Goal: Task Accomplishment & Management: Use online tool/utility

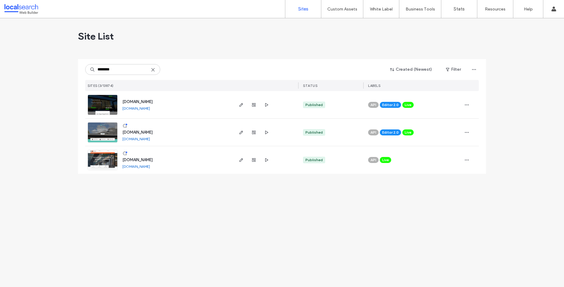
type input "********"
click at [150, 138] on link "[DOMAIN_NAME]" at bounding box center [136, 139] width 28 height 4
click at [241, 105] on icon "button" at bounding box center [241, 105] width 5 height 5
type input "**********"
click at [242, 132] on use "button" at bounding box center [241, 133] width 4 height 4
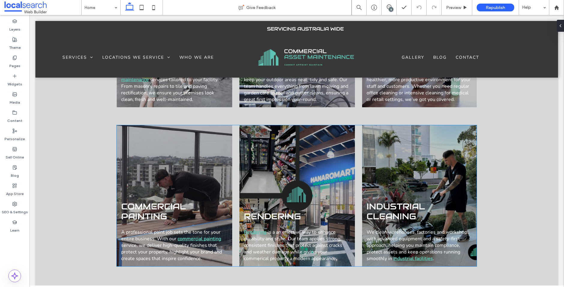
scroll to position [658, 0]
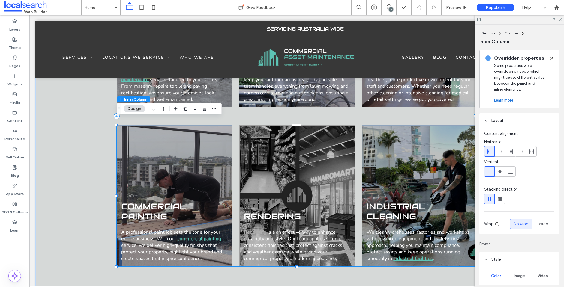
click at [304, 139] on div "Rendering Rendering is a an effective way to enhance durability and style. Our …" at bounding box center [296, 195] width 115 height 141
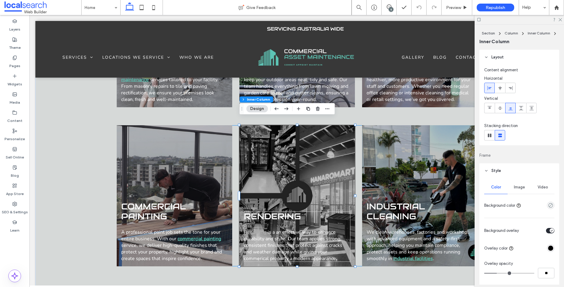
click at [304, 139] on div "Rendering Rendering is a an effective way to enhance durability and style. Our …" at bounding box center [296, 195] width 115 height 141
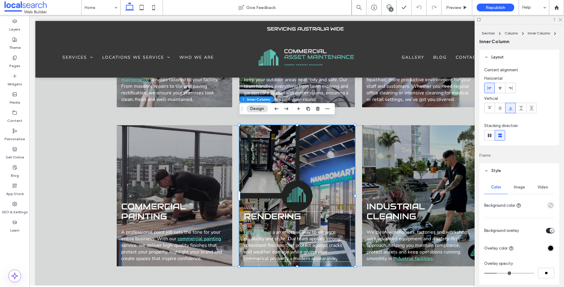
click at [519, 188] on span "Image" at bounding box center [519, 187] width 11 height 5
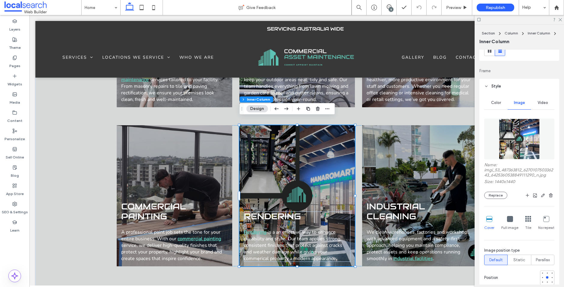
scroll to position [85, 0]
click at [500, 194] on button "Replace" at bounding box center [495, 194] width 23 height 7
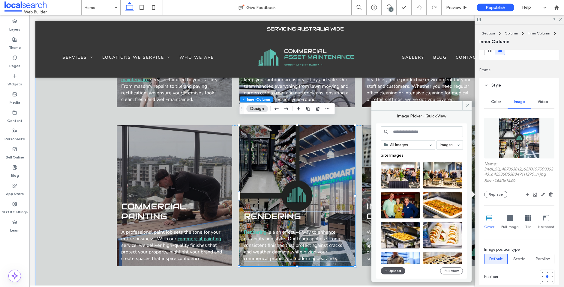
click at [389, 271] on button "Upload" at bounding box center [392, 270] width 25 height 7
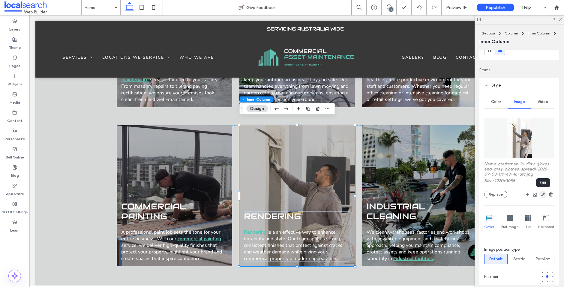
click at [544, 195] on icon "button" at bounding box center [542, 194] width 5 height 5
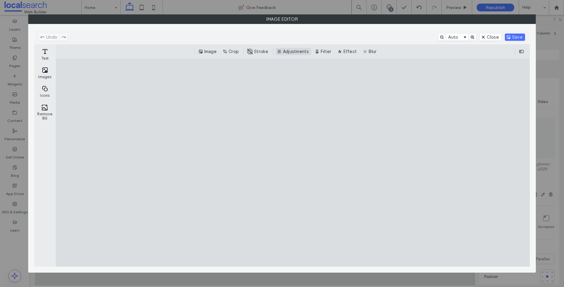
click at [286, 51] on button "Adjustments" at bounding box center [293, 51] width 35 height 7
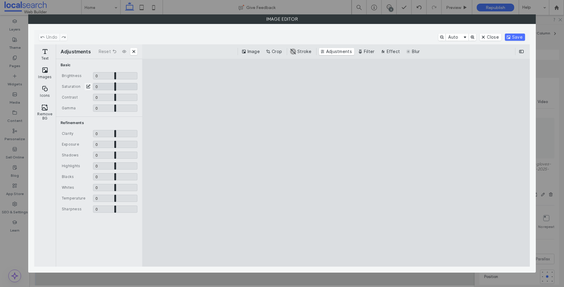
click at [109, 88] on input "CE.SDK" at bounding box center [115, 86] width 44 height 7
click at [107, 88] on input "CE.SDK" at bounding box center [115, 86] width 44 height 7
type input "*****"
click at [512, 38] on button "Save" at bounding box center [515, 37] width 20 height 7
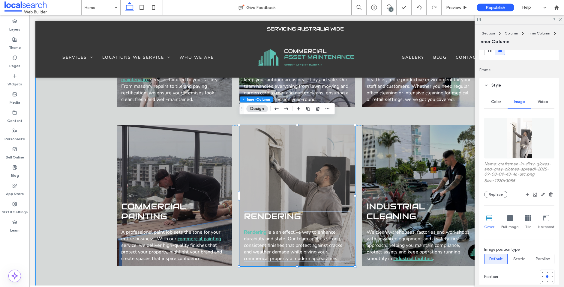
click at [433, 278] on div "Building We deliver professional building repair and maintenance services tailo…" at bounding box center [297, 116] width 360 height 372
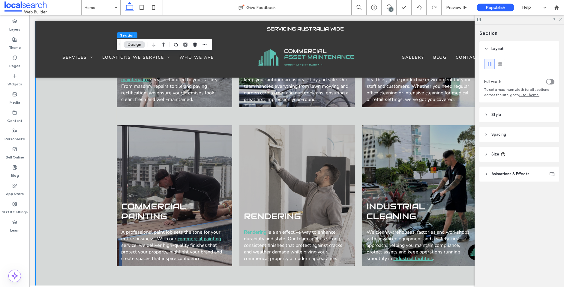
click at [559, 20] on icon at bounding box center [560, 19] width 4 height 4
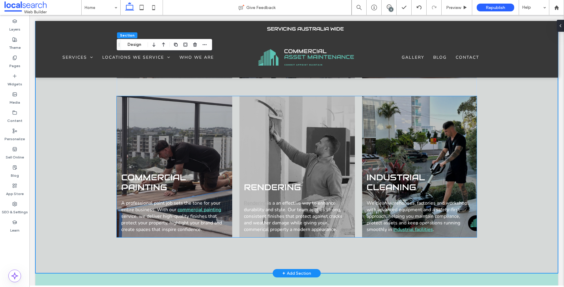
scroll to position [656, 0]
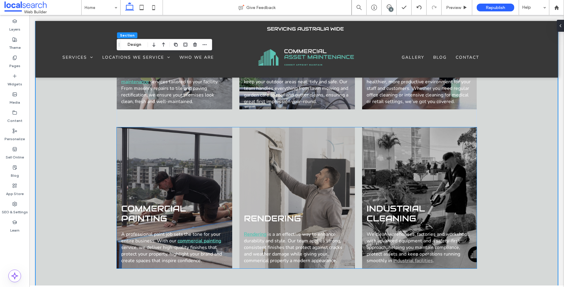
click at [427, 151] on div "Industrial Cleaning We clean warehouses, factories and workshops with advanced …" at bounding box center [419, 197] width 115 height 141
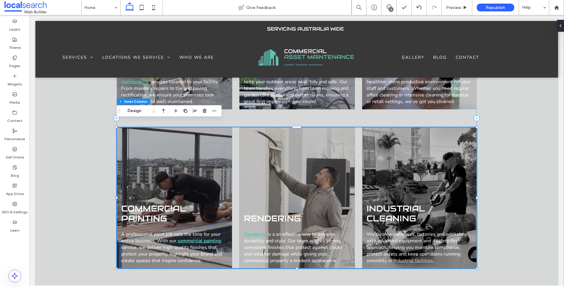
click at [427, 157] on div "Industrial Cleaning We clean warehouses, factories and workshops with advanced …" at bounding box center [419, 197] width 115 height 141
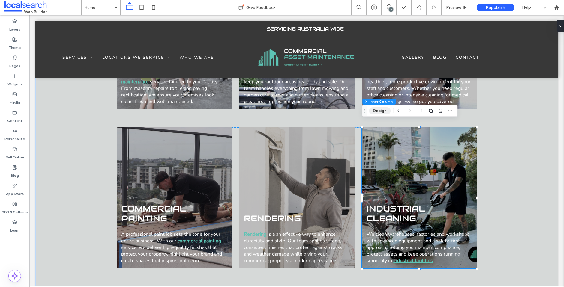
click at [373, 111] on button "Design" at bounding box center [380, 110] width 22 height 7
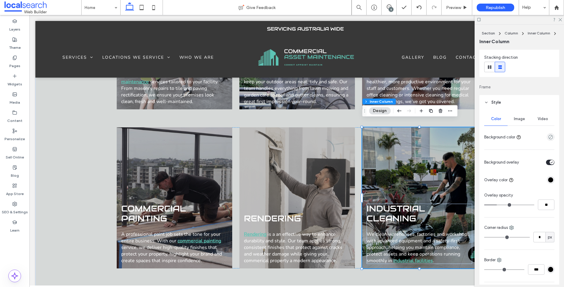
scroll to position [69, 0]
click at [517, 118] on span "Image" at bounding box center [519, 118] width 11 height 5
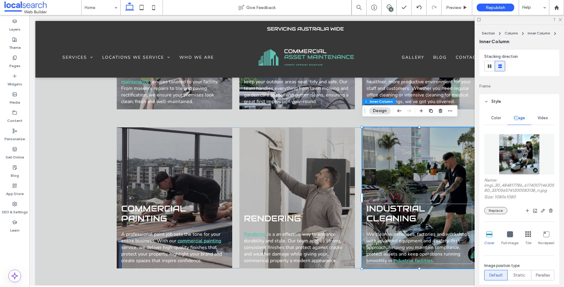
click at [493, 211] on button "Replace" at bounding box center [495, 210] width 23 height 7
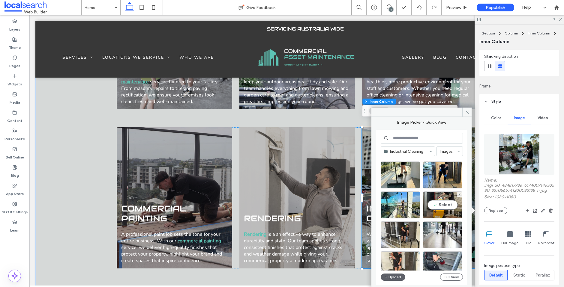
scroll to position [120, 0]
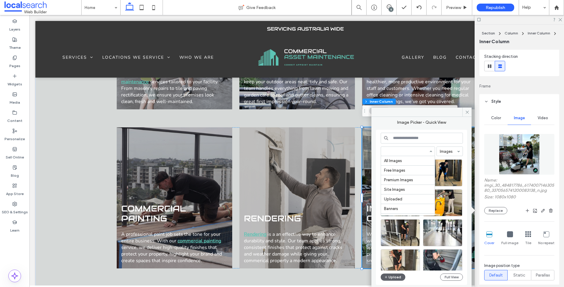
click at [415, 151] on input at bounding box center [406, 151] width 45 height 4
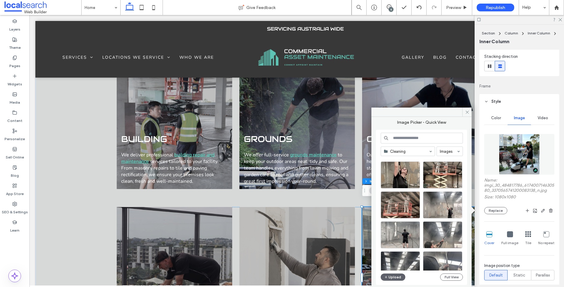
scroll to position [357, 0]
click at [444, 206] on div "Select" at bounding box center [442, 205] width 39 height 27
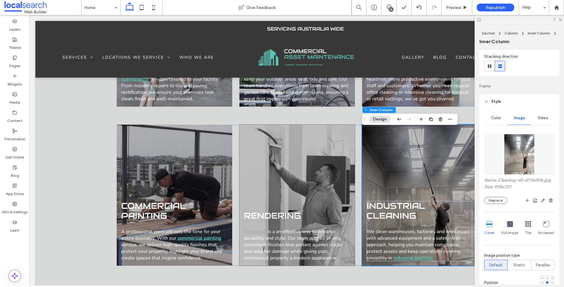
scroll to position [660, 0]
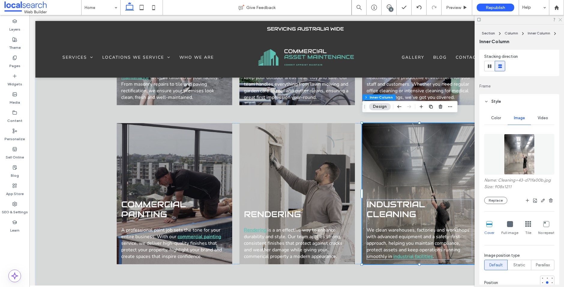
click at [560, 20] on icon at bounding box center [560, 19] width 4 height 4
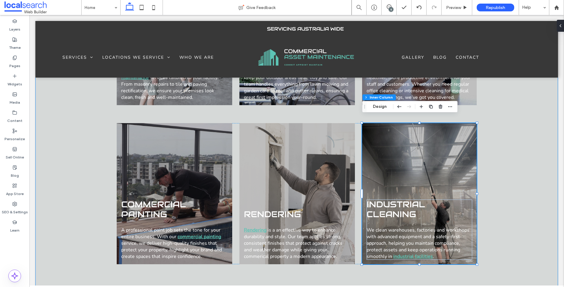
click at [521, 135] on div "Building We deliver professional building repair and maintenance services tailo…" at bounding box center [296, 114] width 522 height 372
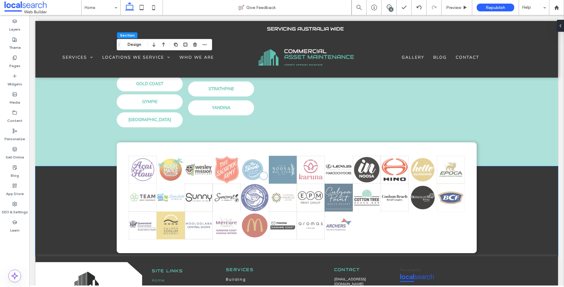
scroll to position [1724, 0]
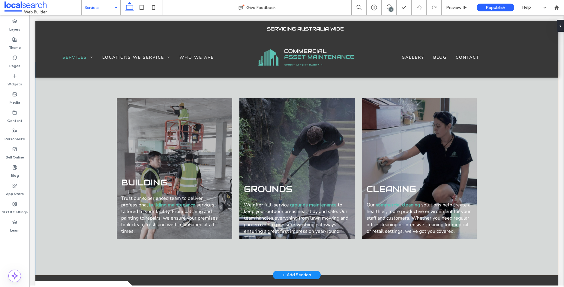
scroll to position [772, 0]
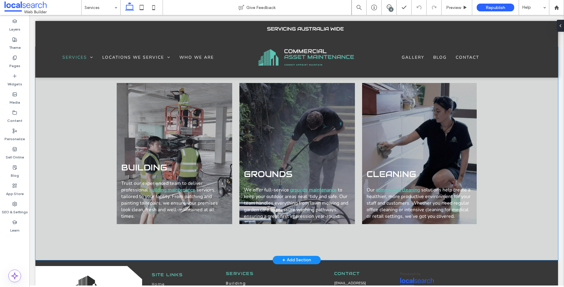
click at [524, 198] on div "Building Trust our experienced team to deliver professional building maintenanc…" at bounding box center [296, 153] width 522 height 213
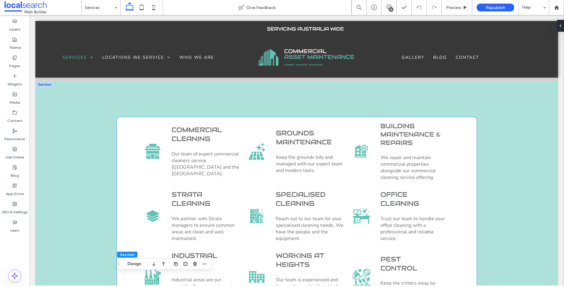
scroll to position [403, 0]
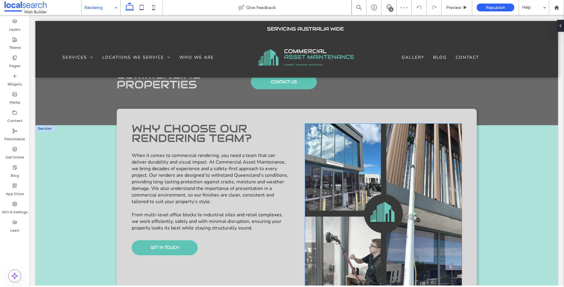
scroll to position [352, 0]
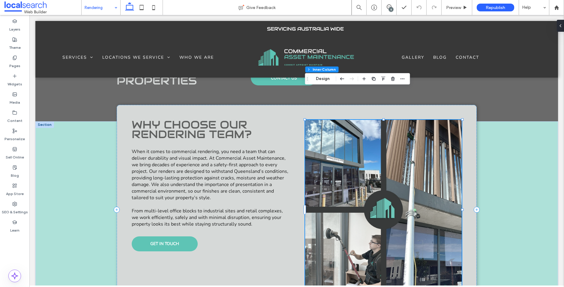
type input "**"
click at [361, 130] on link at bounding box center [383, 210] width 157 height 180
click at [351, 80] on button "Design" at bounding box center [353, 78] width 22 height 7
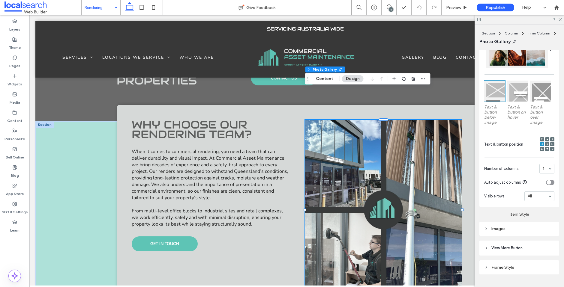
scroll to position [171, 0]
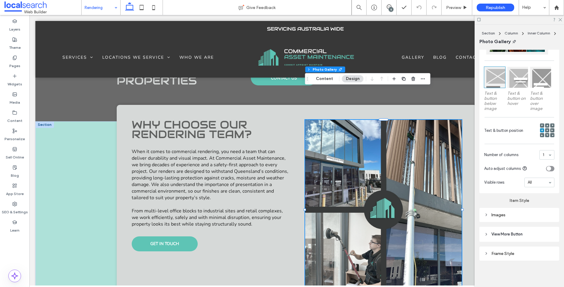
click at [499, 214] on div "Images" at bounding box center [519, 215] width 70 height 5
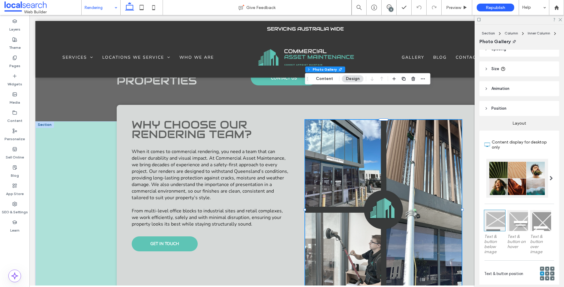
scroll to position [0, 0]
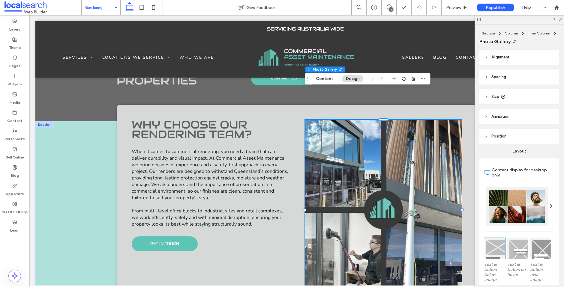
click at [431, 141] on link at bounding box center [383, 210] width 157 height 180
click at [422, 120] on link at bounding box center [383, 210] width 157 height 180
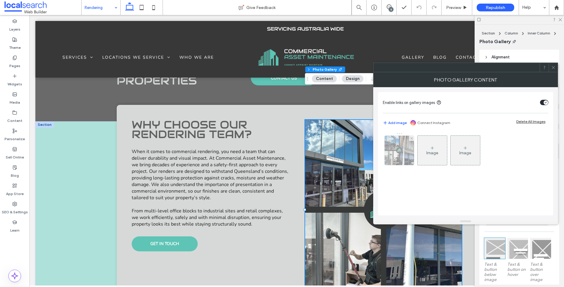
click at [396, 147] on img at bounding box center [398, 150] width 29 height 29
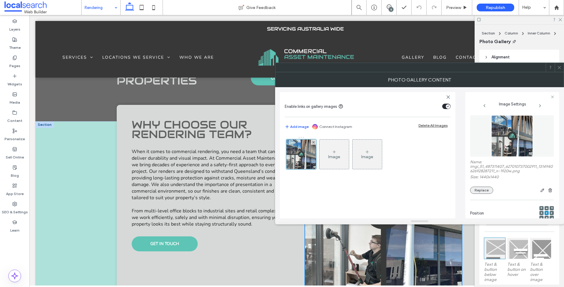
click at [484, 192] on button "Replace" at bounding box center [481, 190] width 23 height 7
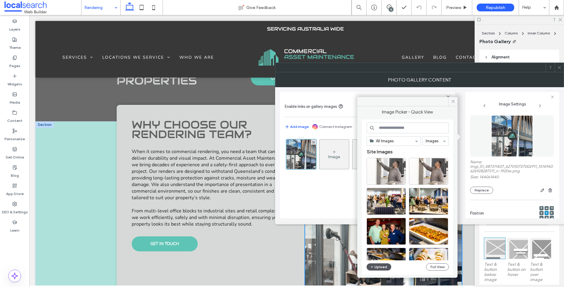
click at [380, 266] on button "Upload" at bounding box center [378, 267] width 25 height 7
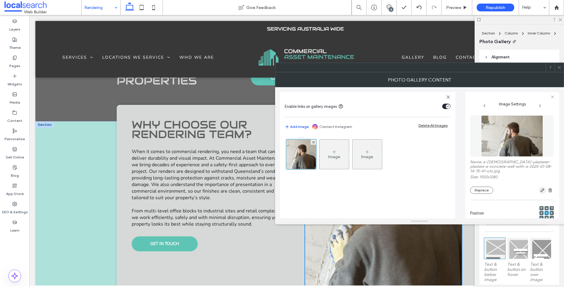
click at [540, 192] on use "button" at bounding box center [542, 191] width 4 height 4
click at [540, 192] on icon "button" at bounding box center [542, 190] width 5 height 5
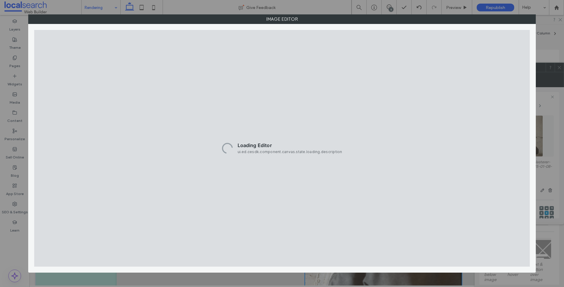
click at [541, 190] on div "Image Editor" at bounding box center [282, 143] width 564 height 287
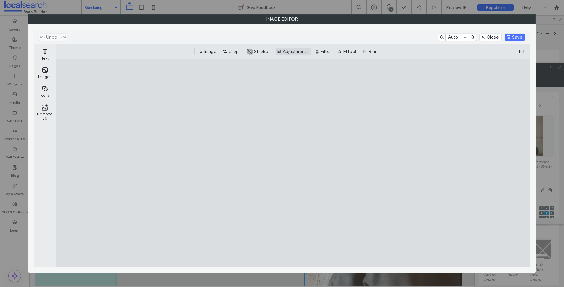
click at [297, 52] on button "Adjustments" at bounding box center [293, 51] width 35 height 7
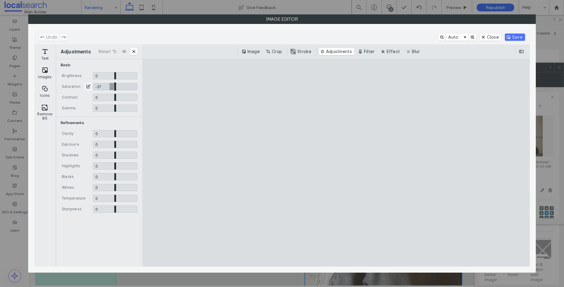
click at [109, 88] on input "CE.SDK" at bounding box center [115, 86] width 44 height 7
type input "*****"
click at [520, 37] on button "Save" at bounding box center [515, 37] width 20 height 7
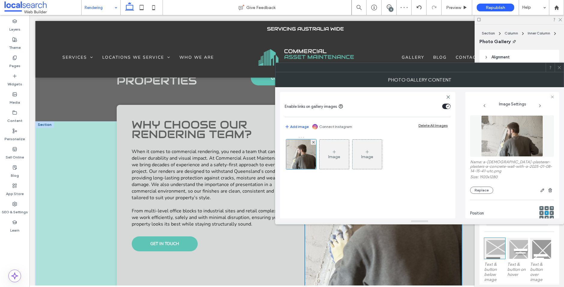
click at [560, 68] on icon at bounding box center [559, 67] width 4 height 4
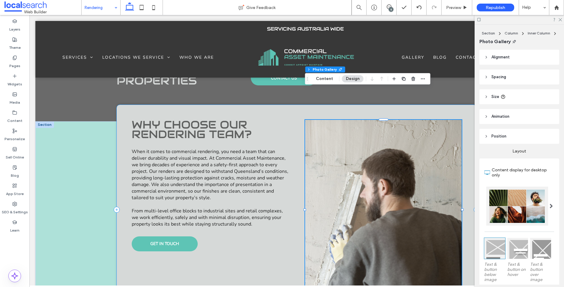
click at [252, 244] on div "Why Choose Our Rendering Team? When it comes to commercial rendering, you need …" at bounding box center [297, 210] width 360 height 210
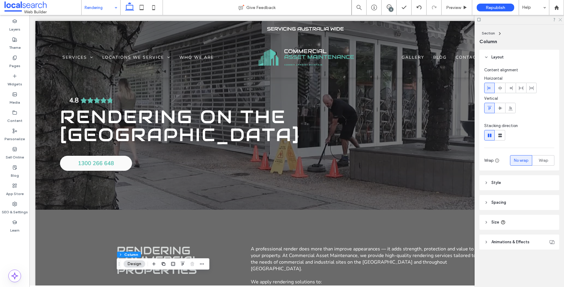
click at [560, 19] on icon at bounding box center [560, 19] width 4 height 4
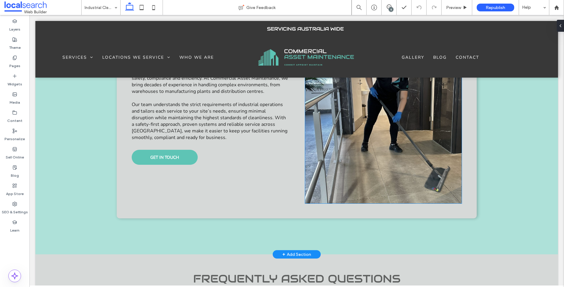
scroll to position [334, 0]
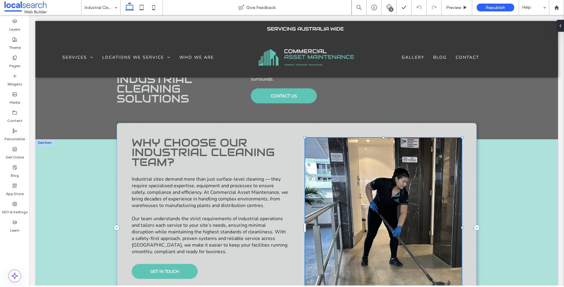
type input "**"
click at [397, 178] on link at bounding box center [383, 228] width 157 height 180
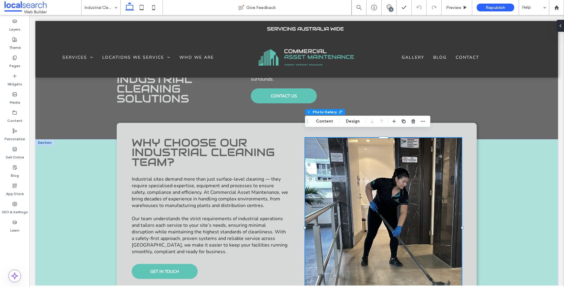
click at [323, 117] on div "Section Column Inner Column Photo Gallery Content Design" at bounding box center [367, 121] width 125 height 11
click at [380, 179] on link at bounding box center [383, 228] width 157 height 180
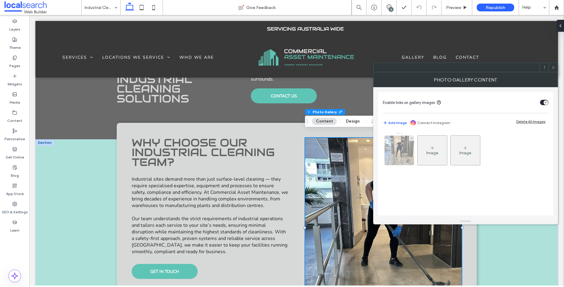
click at [402, 149] on img at bounding box center [398, 150] width 29 height 29
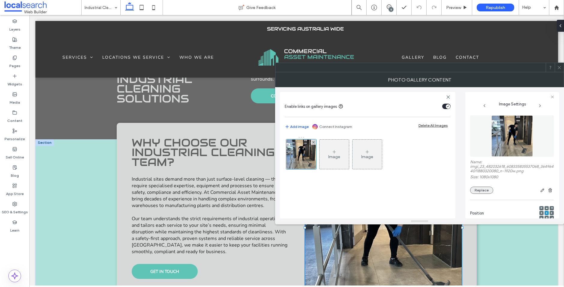
click at [484, 189] on button "Replace" at bounding box center [481, 190] width 23 height 7
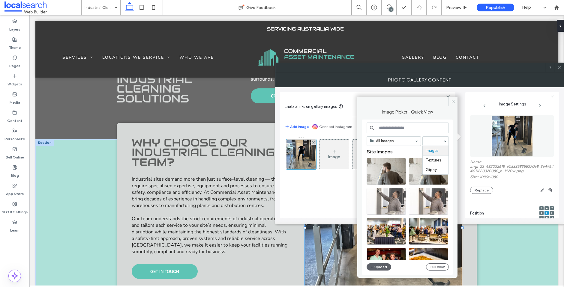
drag, startPoint x: 433, startPoint y: 144, endPoint x: 370, endPoint y: 145, distance: 63.0
click at [432, 144] on div at bounding box center [435, 141] width 26 height 9
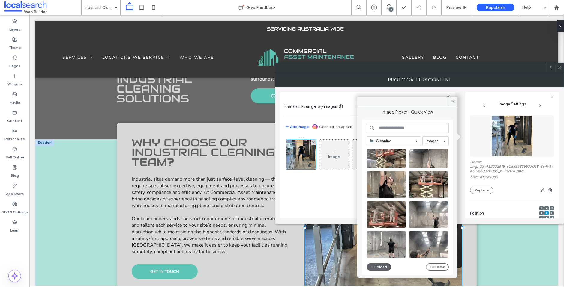
scroll to position [343, 0]
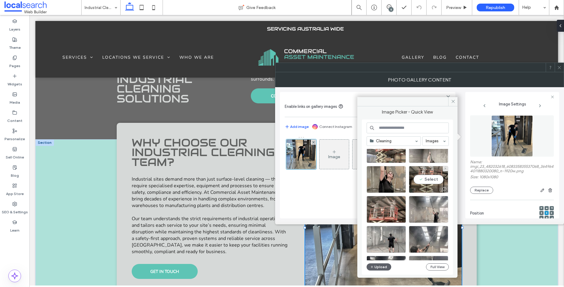
click at [423, 180] on div "Select" at bounding box center [428, 179] width 39 height 27
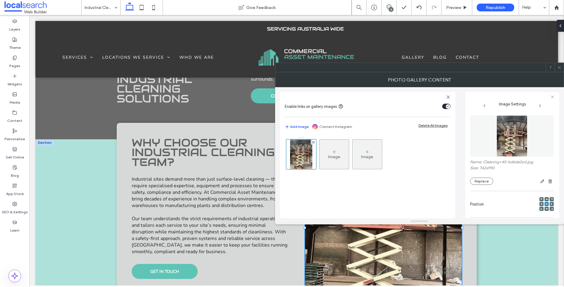
click at [560, 69] on use at bounding box center [558, 67] width 3 height 3
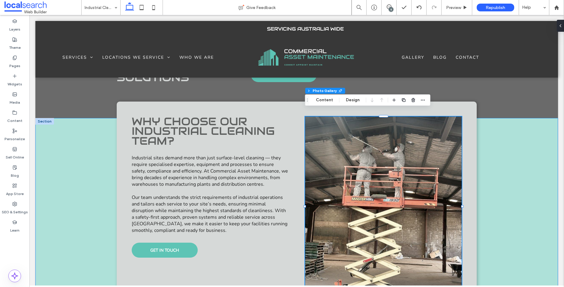
click at [519, 202] on div "Why Choose Our Industrial Cleaning Team? Industrial sites demand more than just…" at bounding box center [296, 232] width 522 height 229
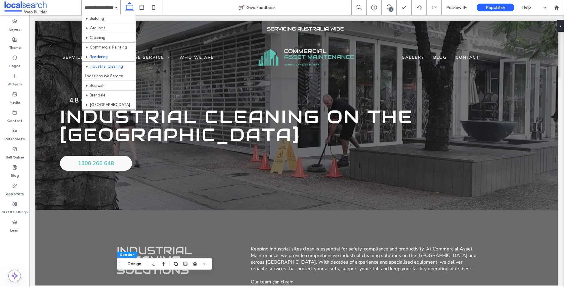
scroll to position [21, 0]
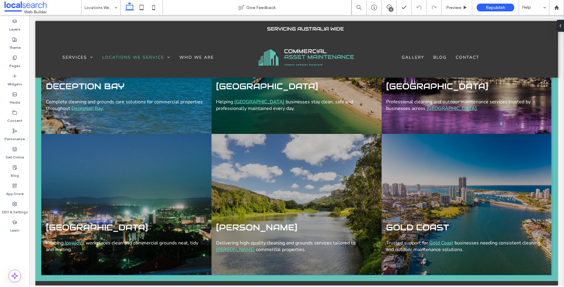
scroll to position [1216, 0]
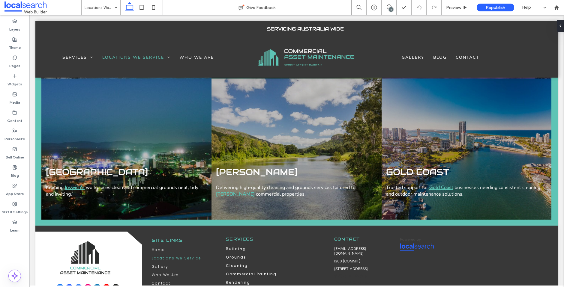
click at [99, 10] on input at bounding box center [100, 7] width 30 height 15
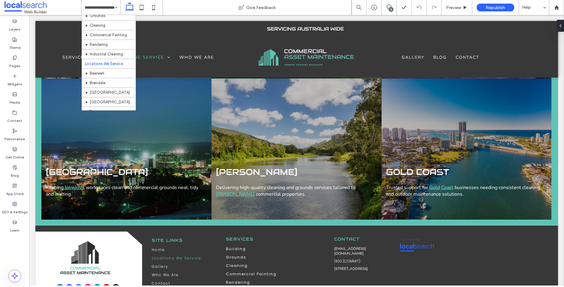
scroll to position [34, 0]
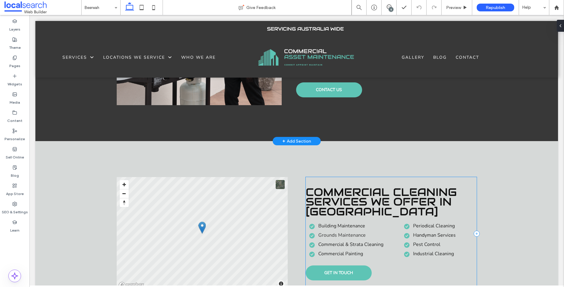
scroll to position [1655, 0]
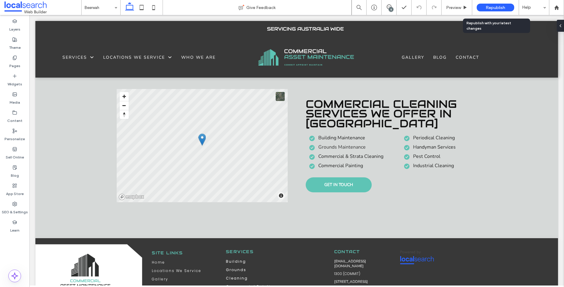
click at [498, 7] on span "Republish" at bounding box center [494, 7] width 19 height 5
